Goal: Navigation & Orientation: Find specific page/section

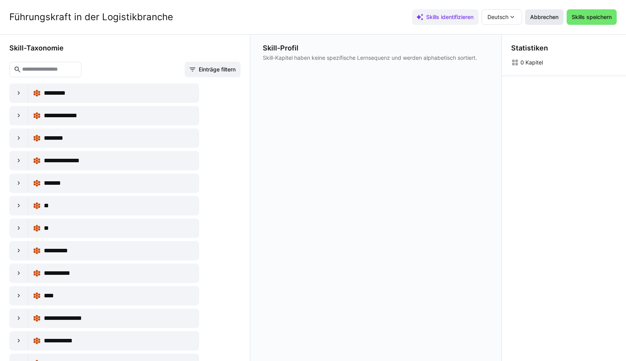
click at [533, 16] on span "Abbrechen" at bounding box center [544, 17] width 31 height 8
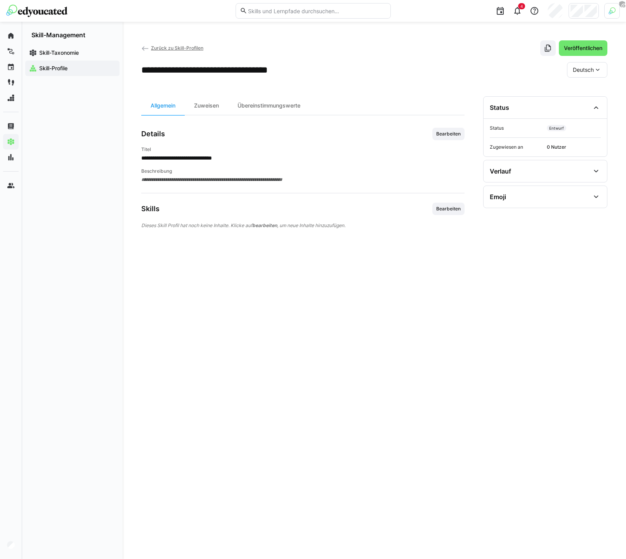
click at [164, 36] on div "**********" at bounding box center [374, 290] width 503 height 537
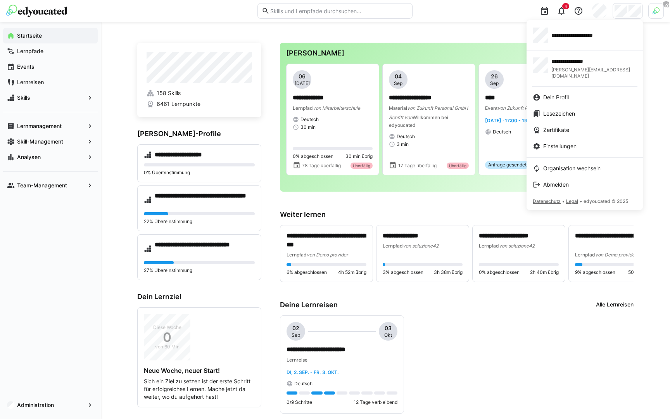
click at [120, 122] on div at bounding box center [335, 209] width 670 height 419
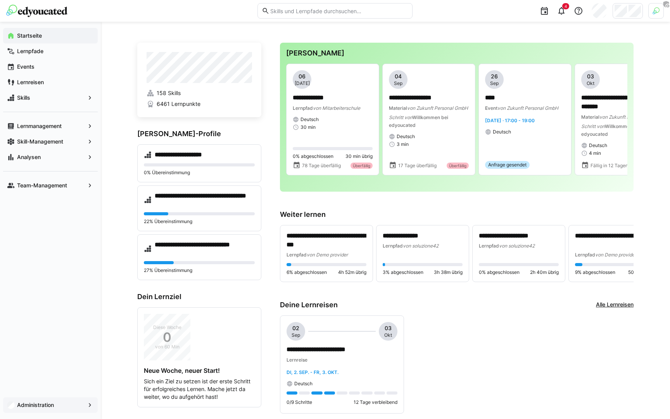
click at [30, 374] on div "Administration" at bounding box center [50, 405] width 95 height 16
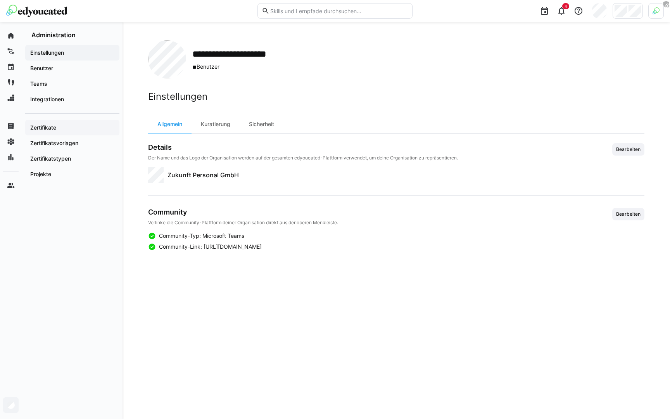
click at [59, 123] on div "Zertifikate" at bounding box center [72, 128] width 94 height 16
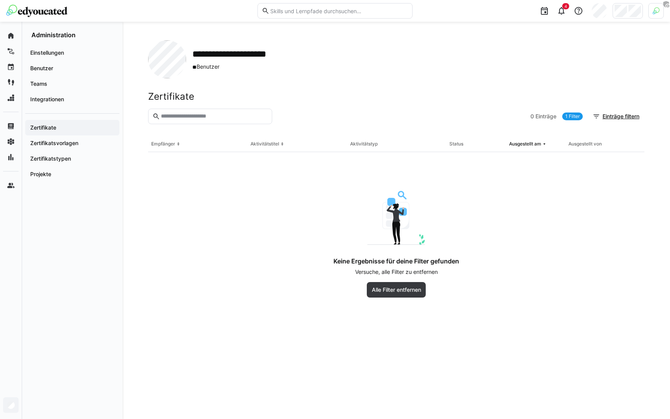
click at [429, 141] on th "Aktivitätstyp" at bounding box center [396, 145] width 99 height 16
click at [397, 291] on span "Alle Filter entfernen" at bounding box center [397, 290] width 52 height 8
click at [455, 104] on header "Zertifikate" at bounding box center [396, 100] width 497 height 18
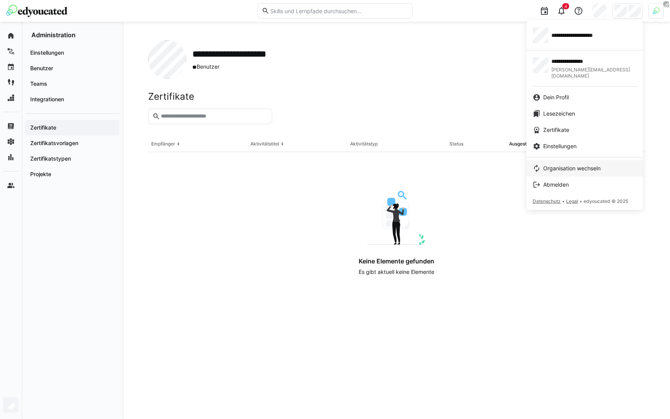
click at [556, 165] on span "Organisation wechseln" at bounding box center [572, 169] width 57 height 8
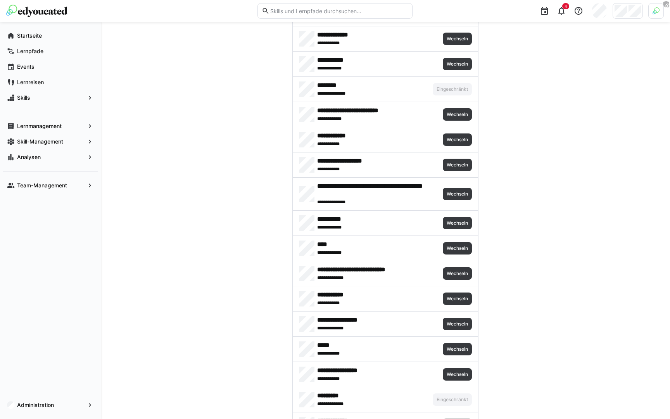
scroll to position [436, 0]
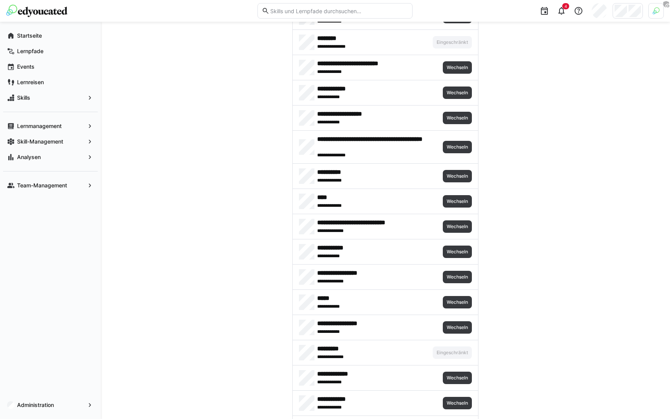
click at [656, 15] on div at bounding box center [657, 11] width 16 height 16
click at [572, 92] on span "Aktivieren" at bounding box center [571, 91] width 24 height 6
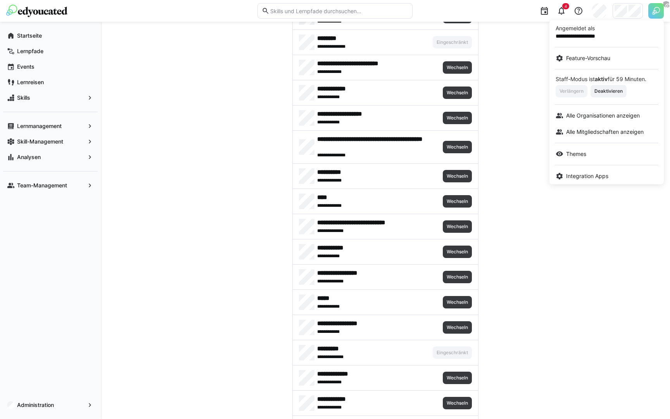
click at [535, 125] on div at bounding box center [335, 209] width 670 height 419
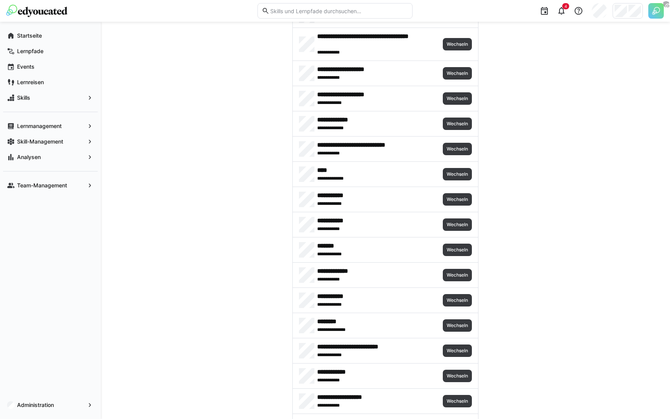
scroll to position [166, 0]
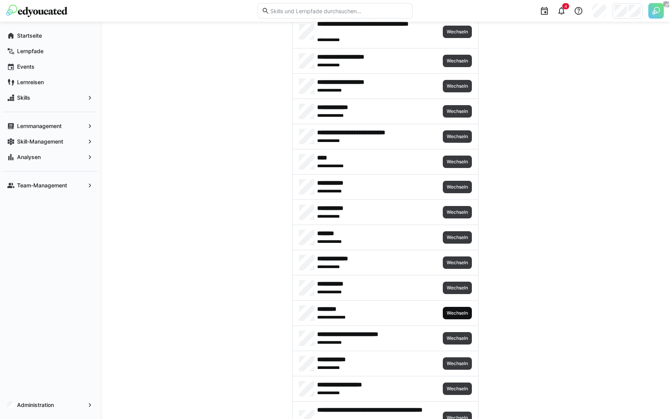
click at [468, 317] on span "Wechseln" at bounding box center [457, 313] width 29 height 12
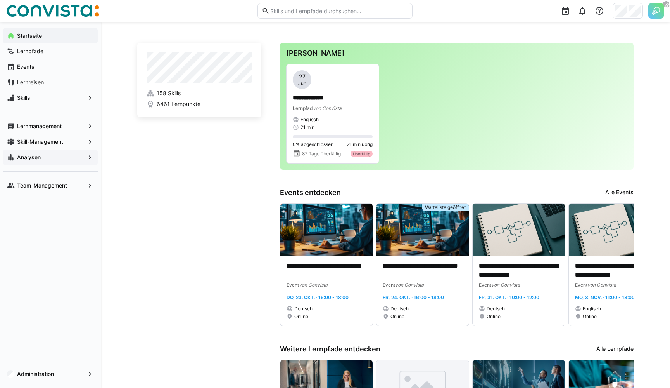
click at [44, 157] on span "Analysen" at bounding box center [50, 157] width 69 height 8
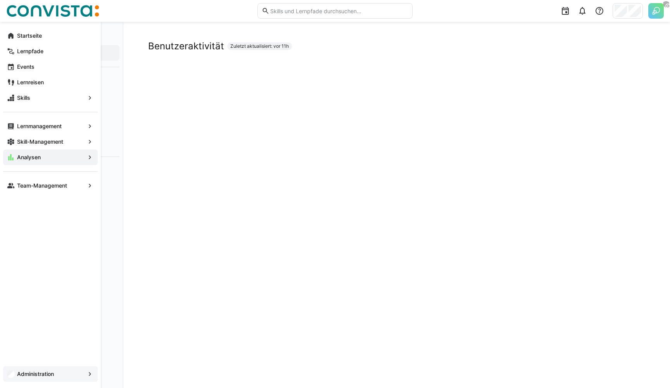
click at [76, 373] on span "Administration" at bounding box center [50, 374] width 69 height 8
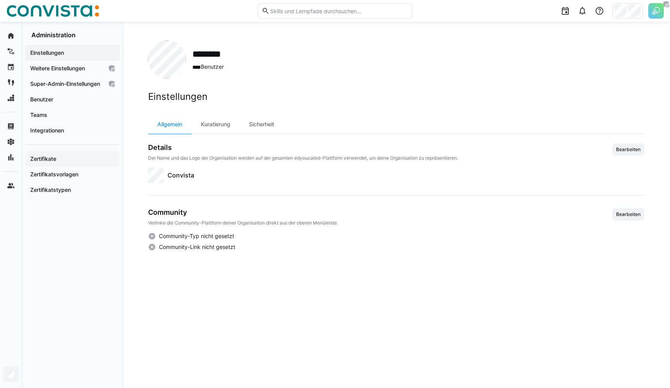
click at [80, 166] on div "Zertifikate" at bounding box center [72, 159] width 94 height 16
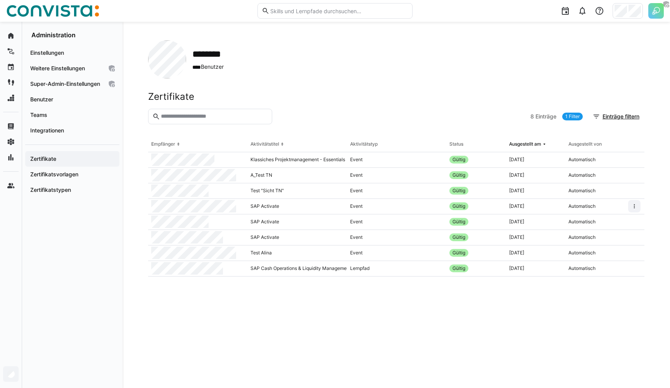
click at [450, 80] on app-organization "******** **** Benutzer Zertifikate 8 Einträge 1 Filter Einträge filtern Empfäng…" at bounding box center [396, 204] width 497 height 329
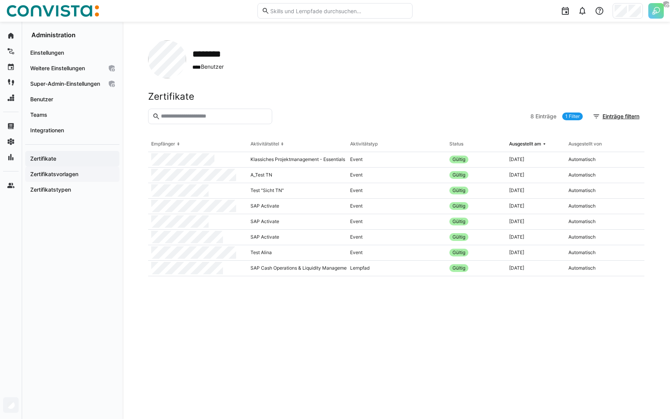
click at [0, 0] on app-navigation-label "Zertifikatsvorlagen" at bounding box center [0, 0] width 0 height 0
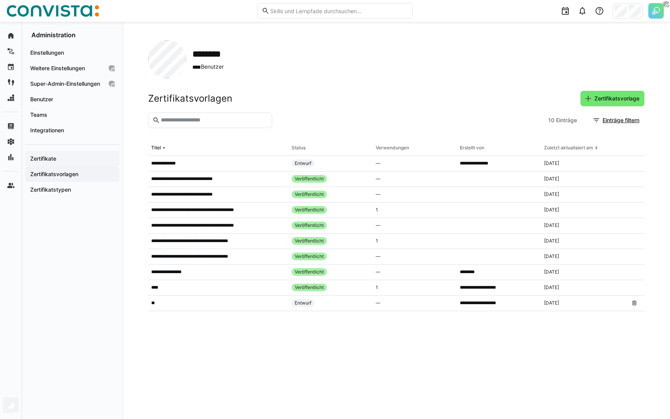
click at [58, 163] on span "Zertifikate" at bounding box center [72, 159] width 87 height 8
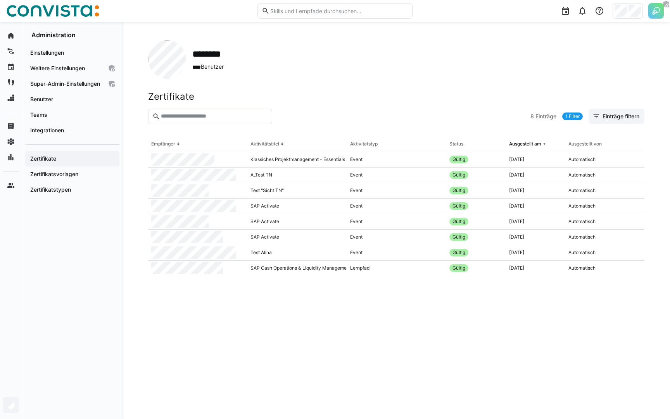
click at [605, 118] on span "Einträge filtern" at bounding box center [621, 117] width 39 height 8
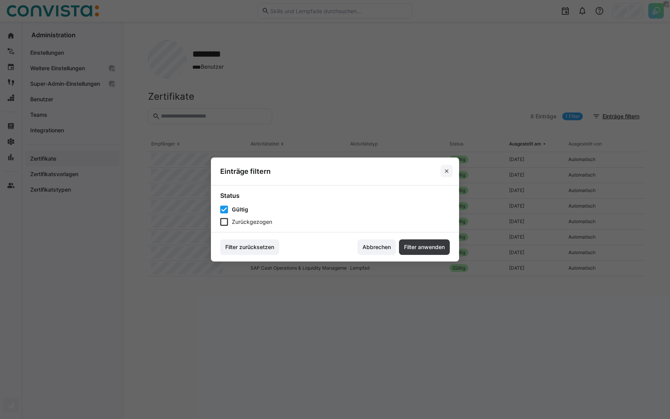
click at [445, 171] on eds-icon at bounding box center [447, 171] width 6 height 6
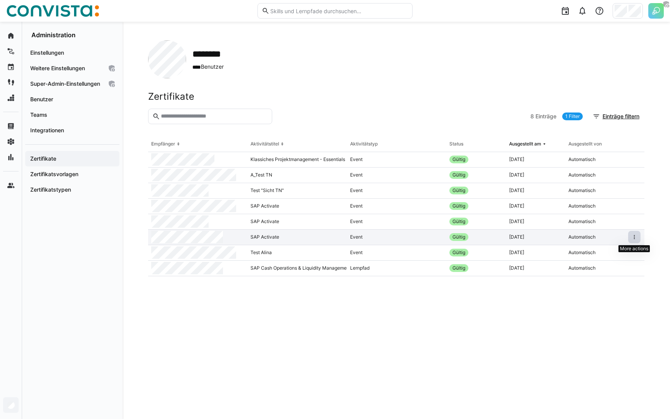
click at [634, 239] on eds-icon at bounding box center [635, 237] width 6 height 6
click at [495, 341] on eds-table "Empfänger Aktivitätstitel Aktivitätstyp Status Ausgestellt am Ausgestellt von K…" at bounding box center [396, 269] width 497 height 264
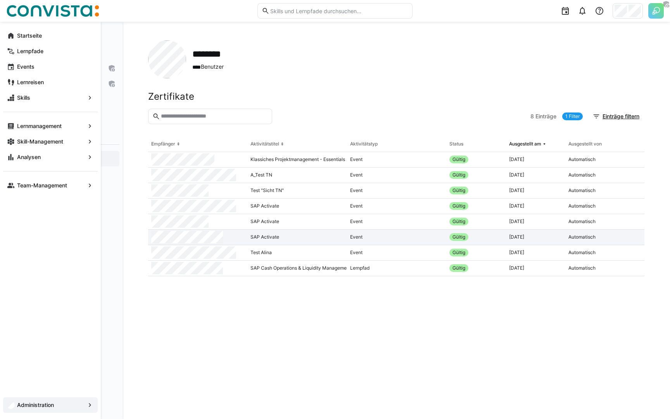
click at [9, 157] on eds-icon at bounding box center [11, 157] width 8 height 8
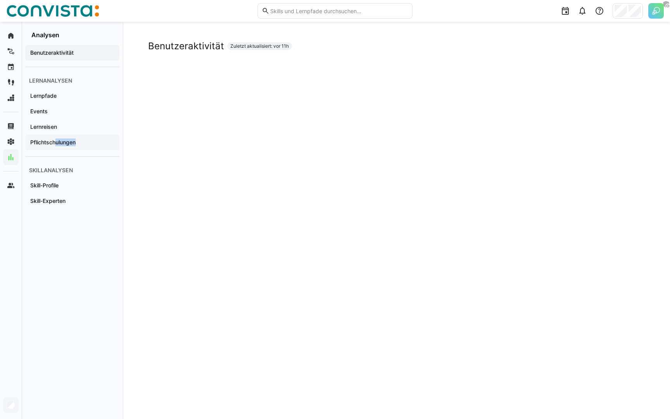
click at [57, 146] on div "Pflichtschulungen" at bounding box center [72, 143] width 94 height 16
